Goal: Participate in discussion: Engage in conversation with other users on a specific topic

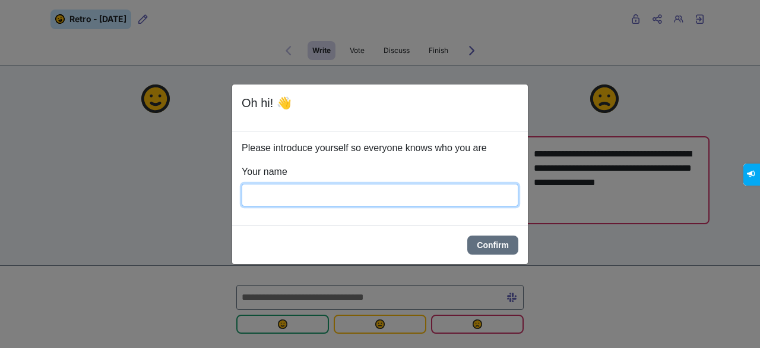
click at [320, 198] on input "Your name" at bounding box center [380, 195] width 277 height 23
type input "******"
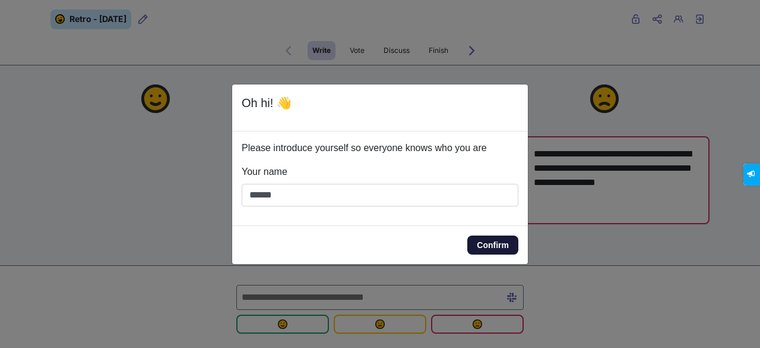
click at [517, 246] on button "Confirm" at bounding box center [493, 244] width 51 height 19
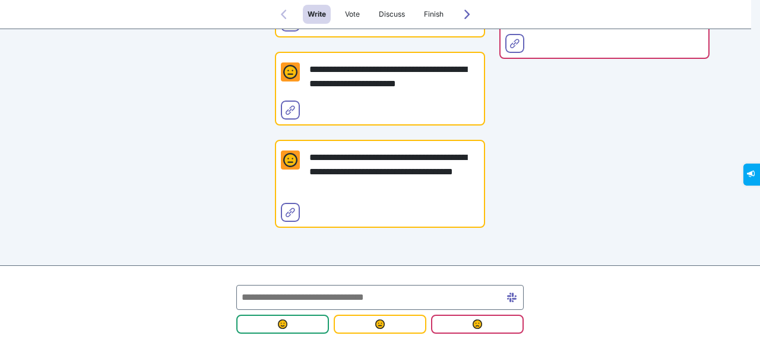
scroll to position [446, 0]
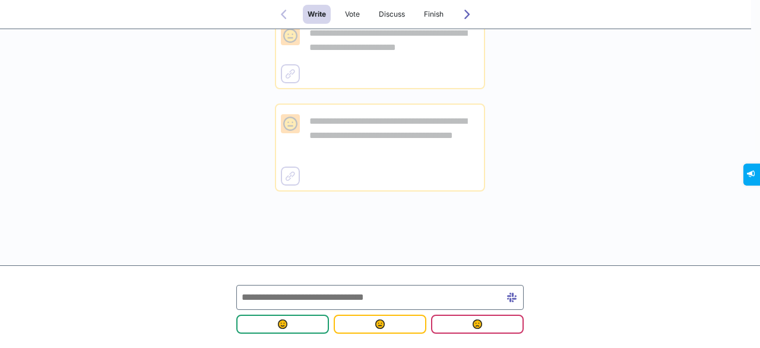
click at [330, 299] on input "text" at bounding box center [380, 297] width 288 height 25
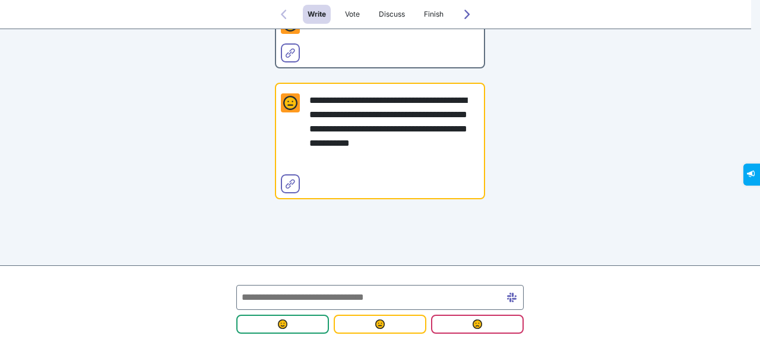
scroll to position [672, 0]
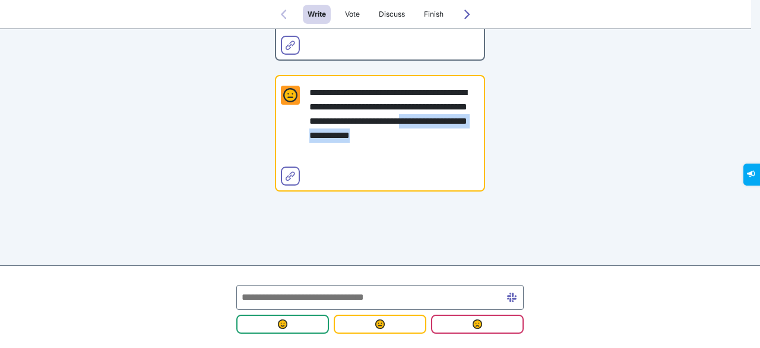
drag, startPoint x: 464, startPoint y: 150, endPoint x: 301, endPoint y: 147, distance: 163.4
click at [301, 147] on div "**********" at bounding box center [380, 121] width 198 height 71
copy p "**********"
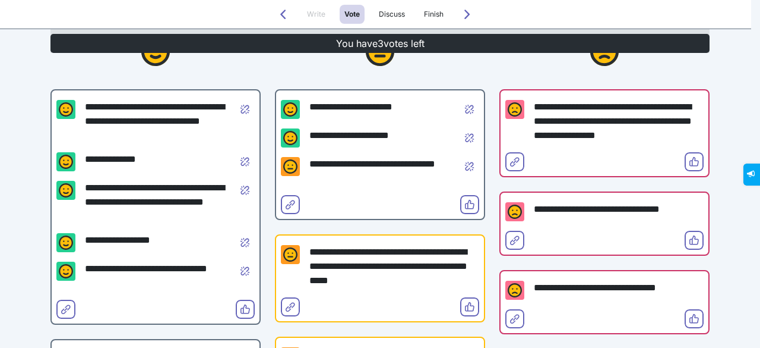
scroll to position [70, 0]
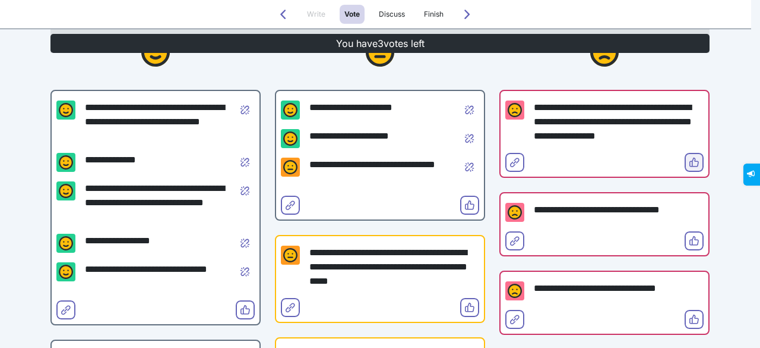
click at [690, 163] on icon "Vote" at bounding box center [695, 162] width 10 height 10
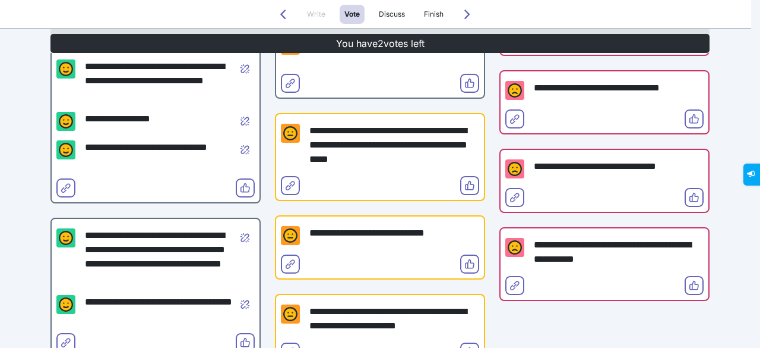
scroll to position [261, 0]
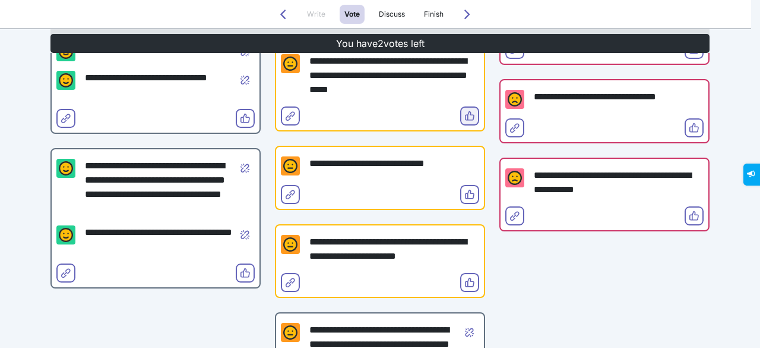
click at [466, 113] on icon "Vote" at bounding box center [470, 116] width 10 height 10
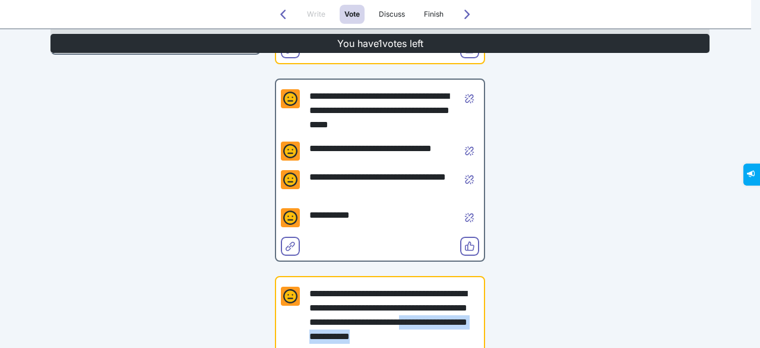
scroll to position [589, 0]
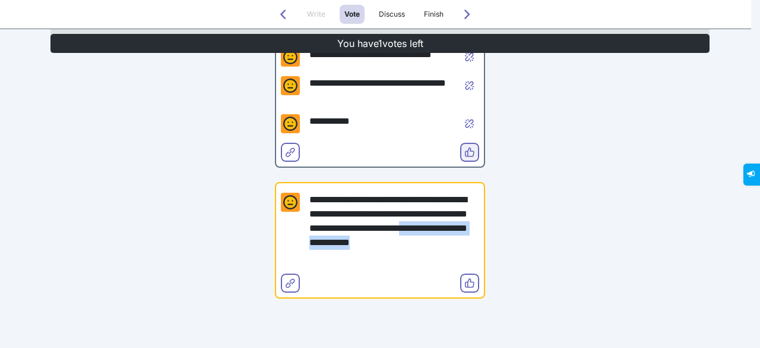
click at [467, 148] on icon "Vote" at bounding box center [470, 152] width 10 height 10
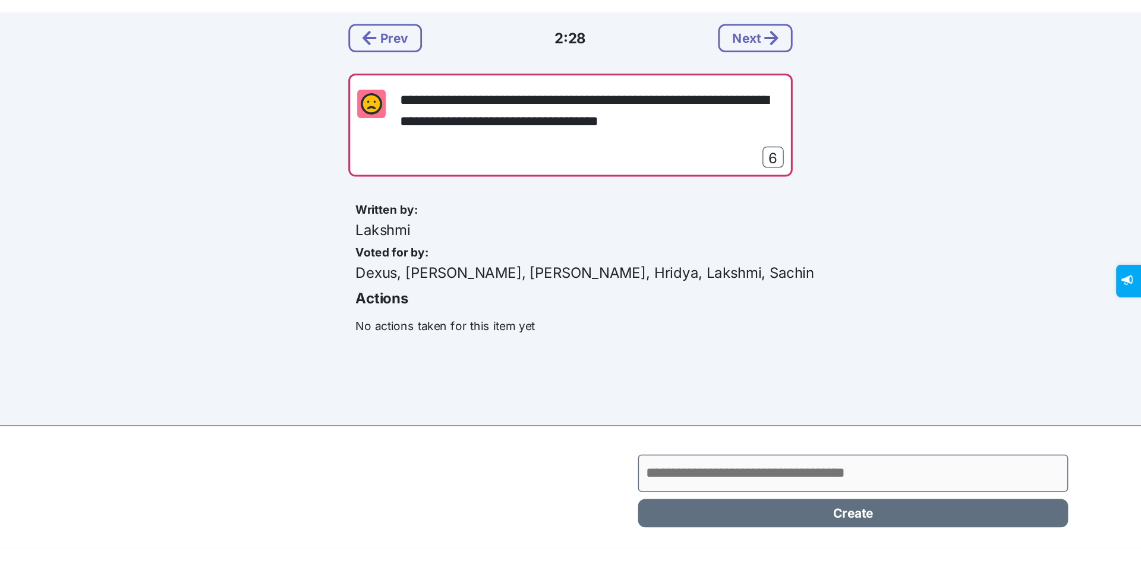
scroll to position [0, 0]
